Goal: Navigation & Orientation: Find specific page/section

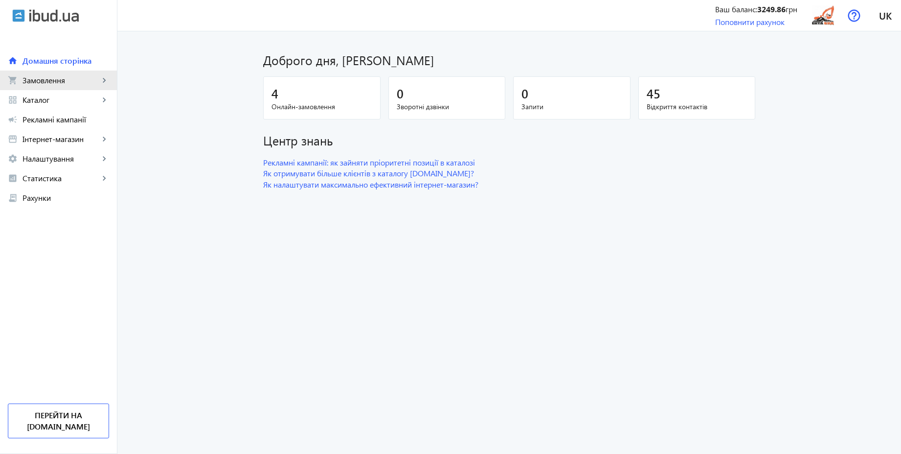
click at [51, 82] on span "Замовлення" at bounding box center [61, 80] width 77 height 10
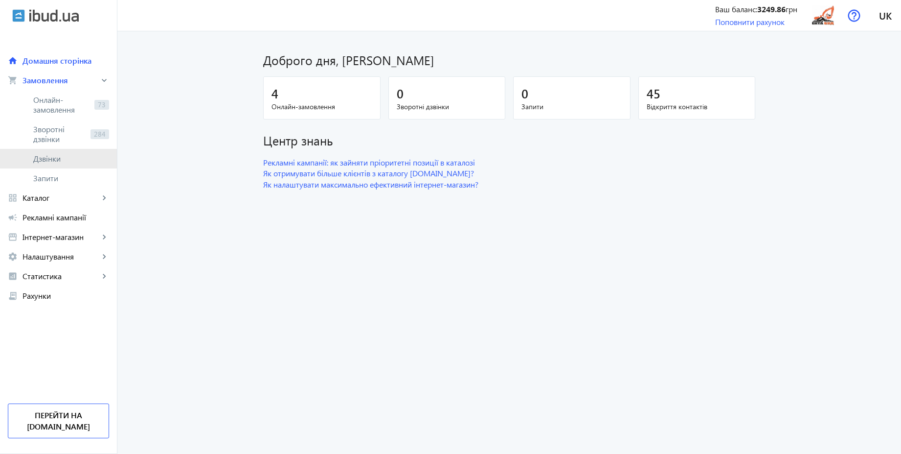
click at [47, 152] on link "Дзвінки" at bounding box center [58, 159] width 117 height 20
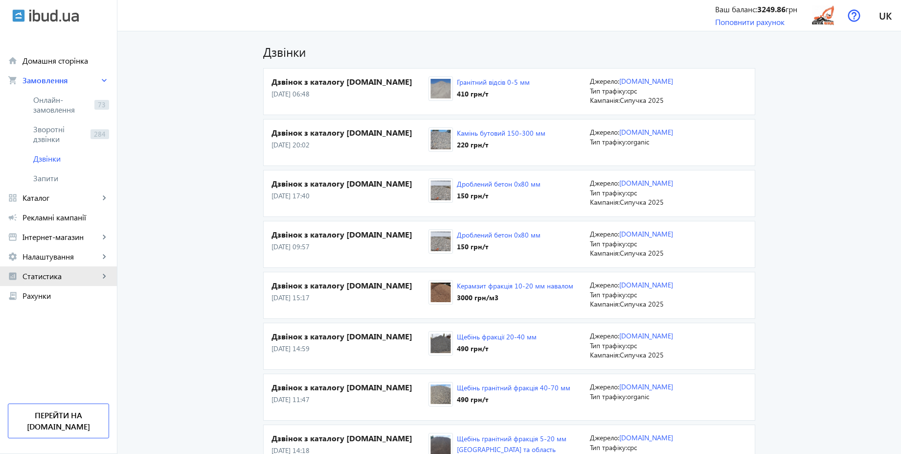
click at [63, 276] on span "Статистика" at bounding box center [61, 276] width 77 height 10
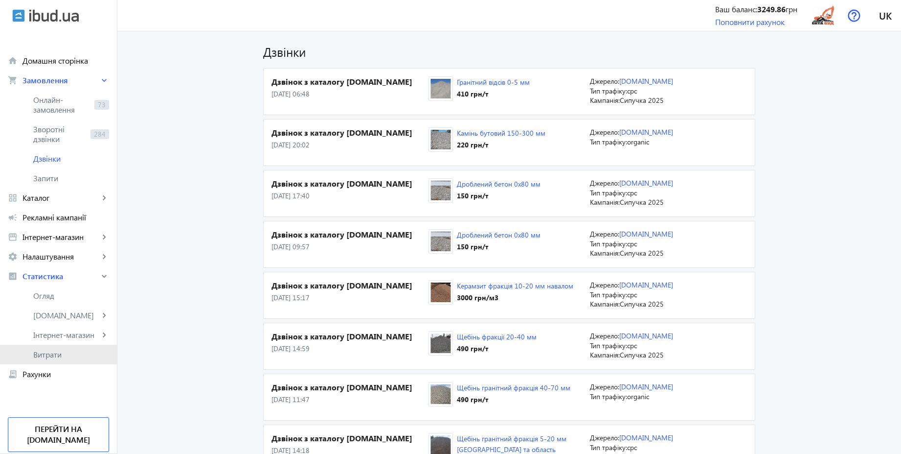
click at [54, 354] on span "Витрати" at bounding box center [71, 354] width 76 height 10
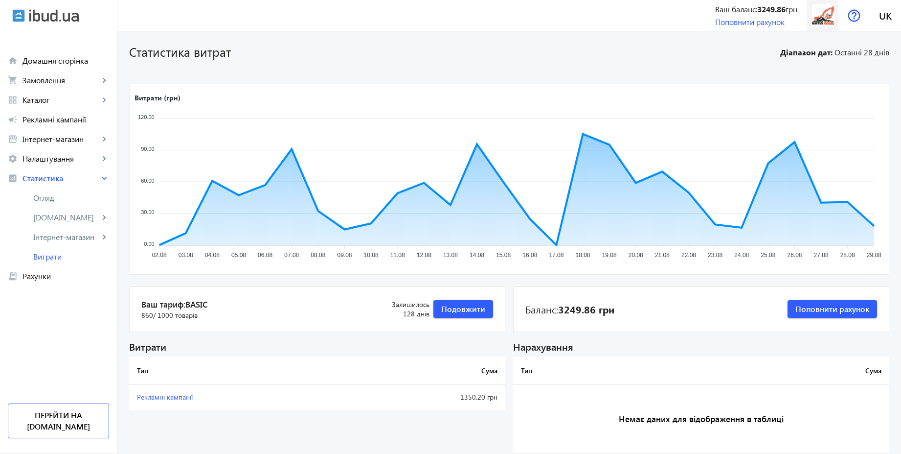
click at [819, 20] on img at bounding box center [823, 15] width 22 height 22
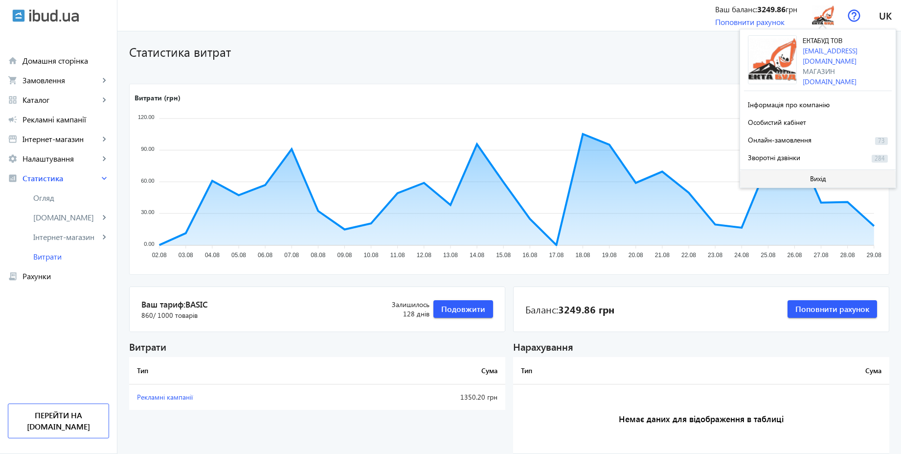
click at [814, 175] on span "Вихід" at bounding box center [818, 179] width 16 height 8
